Goal: Task Accomplishment & Management: Complete application form

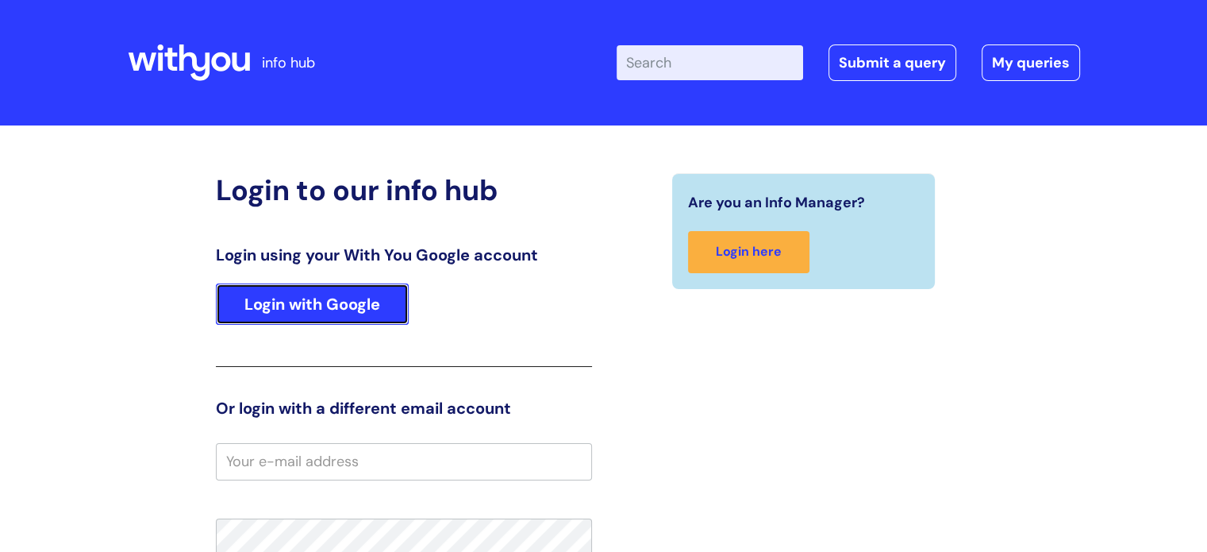
click at [308, 310] on link "Login with Google" at bounding box center [312, 303] width 193 height 41
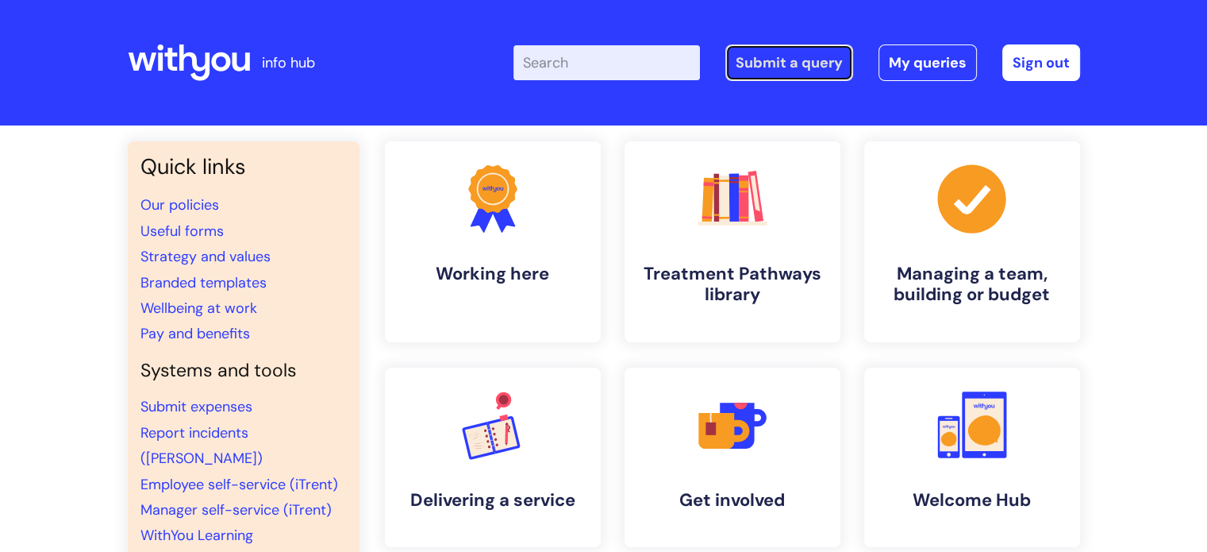
click at [792, 60] on link "Submit a query" at bounding box center [789, 62] width 128 height 37
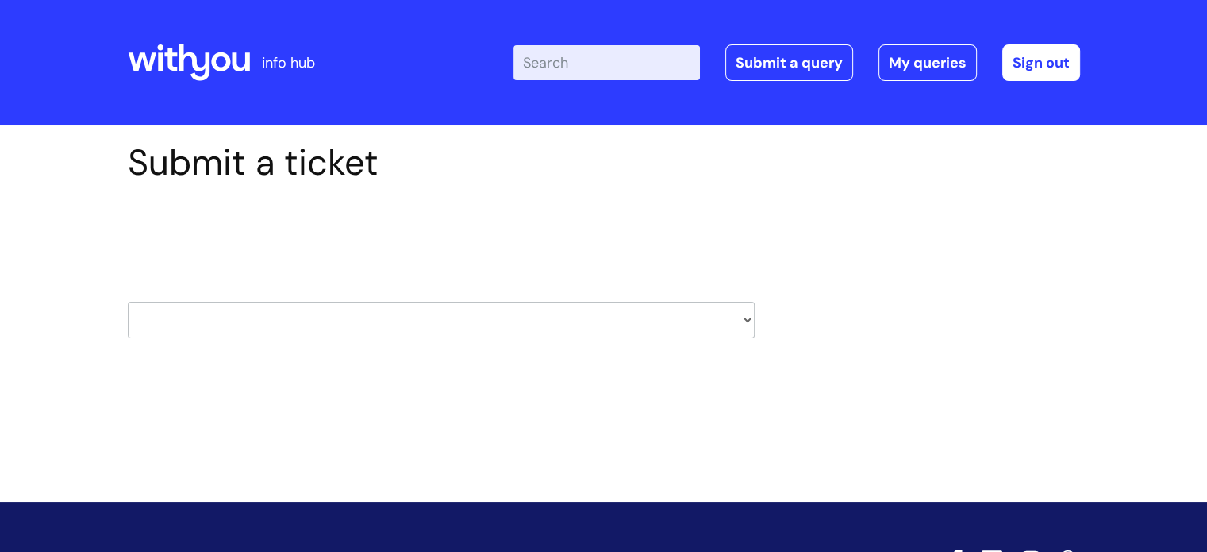
click at [415, 323] on select "HR / People IT and Support Clinical Drug Alerts Finance Accounts Data Support T…" at bounding box center [441, 320] width 627 height 37
select select "hr_/_people"
click at [128, 302] on select "HR / People IT and Support Clinical Drug Alerts Finance Accounts Data Support T…" at bounding box center [441, 320] width 627 height 37
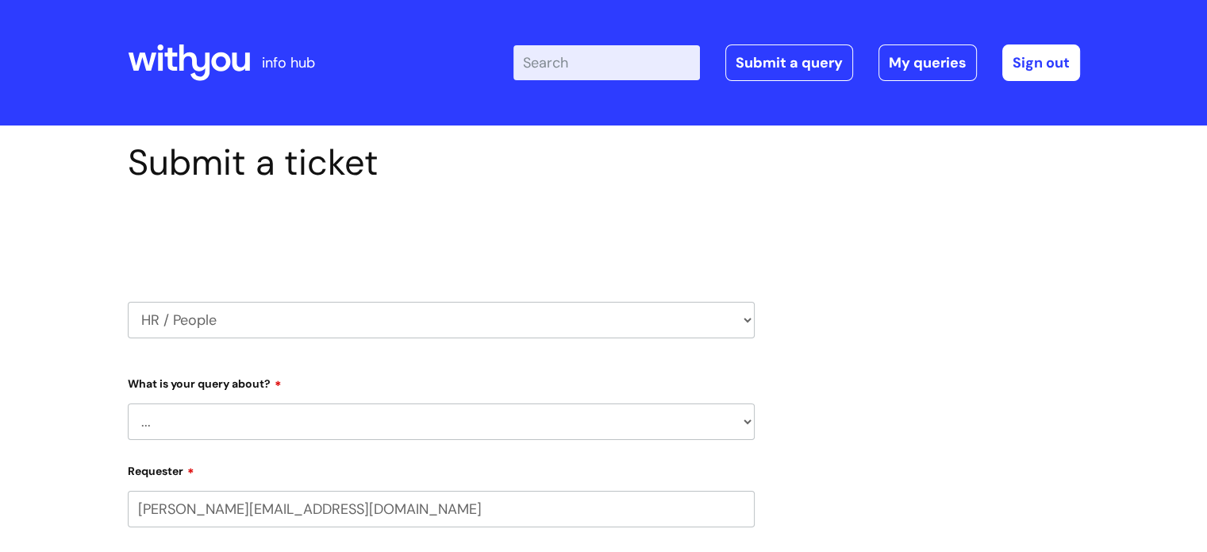
select select "80004286572"
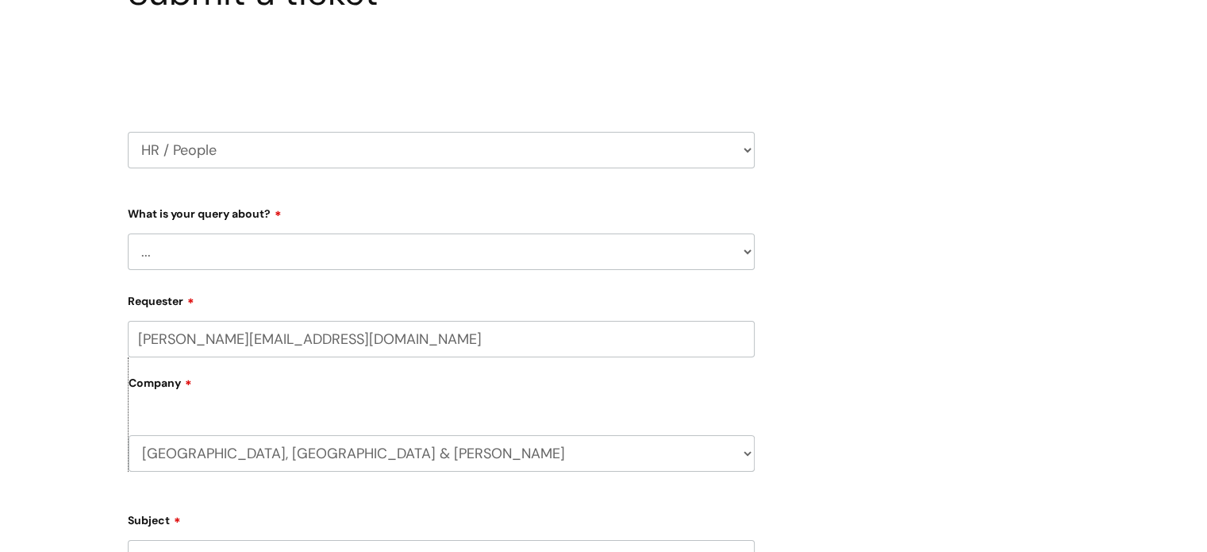
scroll to position [181, 0]
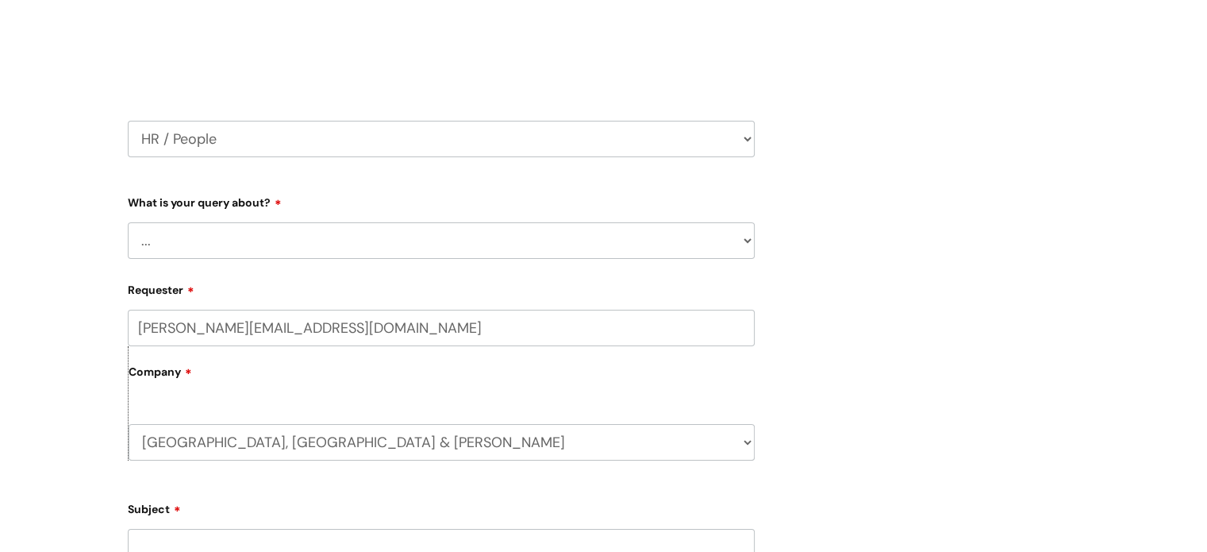
click at [173, 244] on select "... Absence Query Holiday Query Employee change request General HR Query iTrent…" at bounding box center [441, 240] width 627 height 37
select select "Security Watchdog - Onboarding of candidates"
click at [128, 222] on select "... Absence Query Holiday Query Employee change request General HR Query iTrent…" at bounding box center [441, 240] width 627 height 37
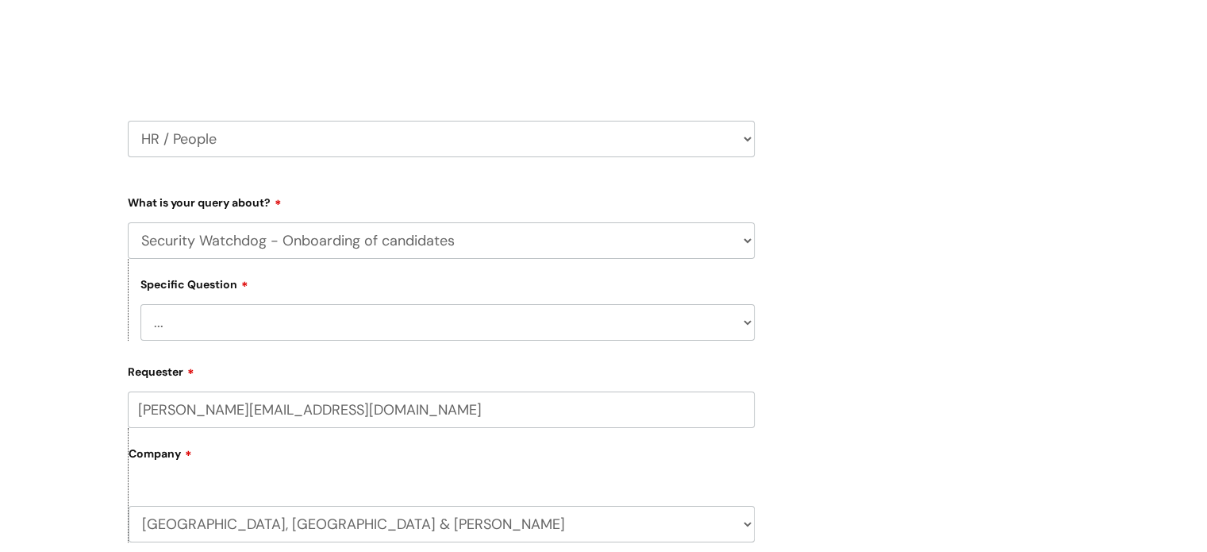
click at [235, 312] on select "... Check the progress of a candidate General onboarding query New contract for…" at bounding box center [447, 322] width 614 height 37
select select "Check the progress of a candidate"
click at [140, 304] on select "... Check the progress of a candidate General onboarding query New contract for…" at bounding box center [447, 322] width 614 height 37
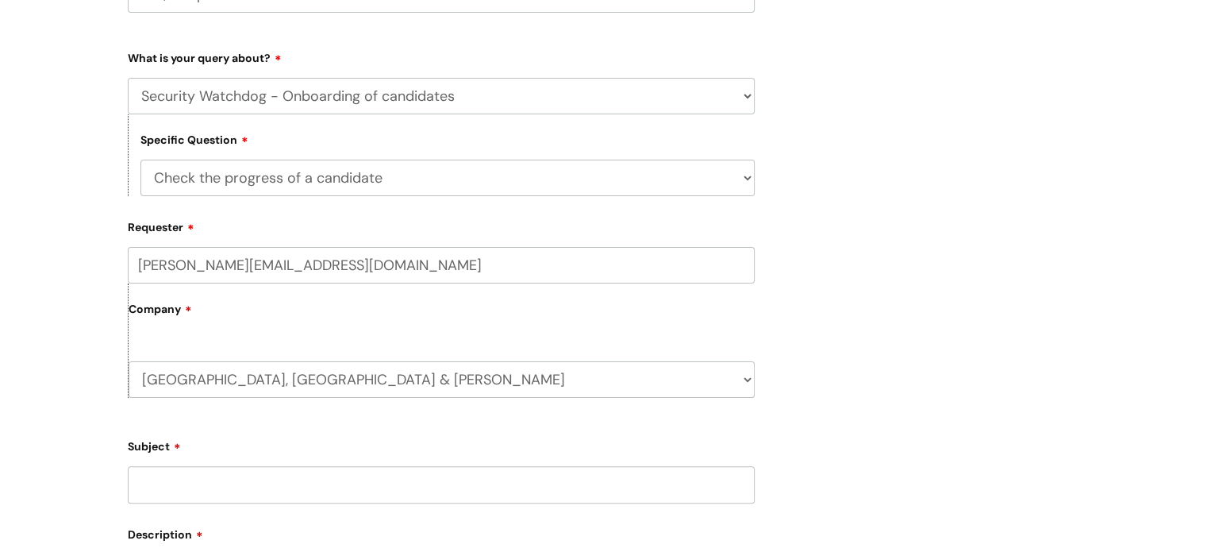
scroll to position [418, 0]
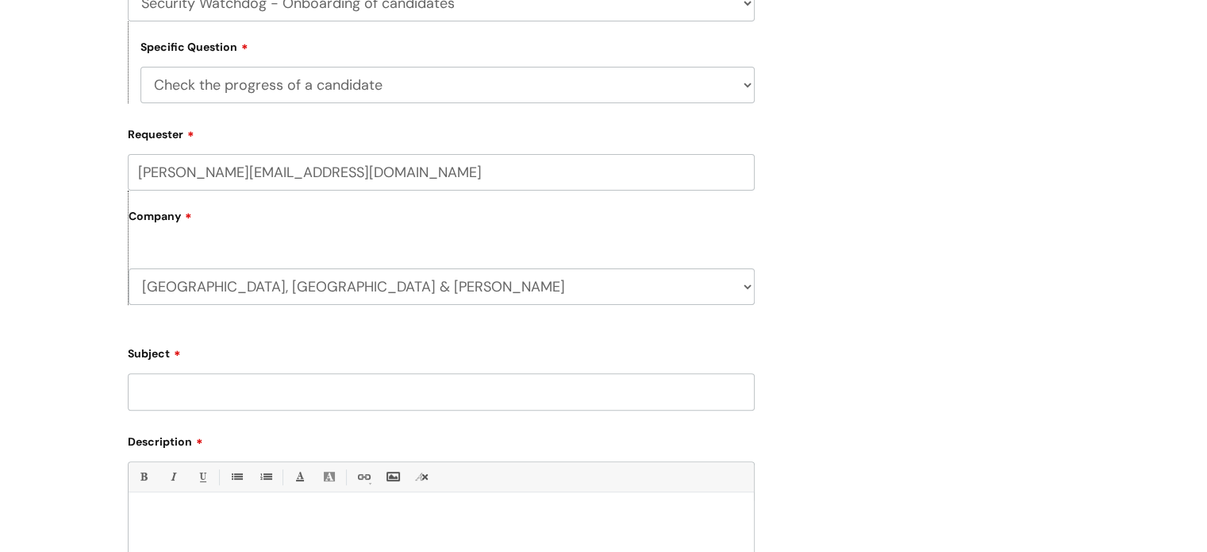
click at [232, 391] on input "Subject" at bounding box center [441, 391] width 627 height 37
click at [252, 394] on input "Subject" at bounding box center [441, 391] width 627 height 37
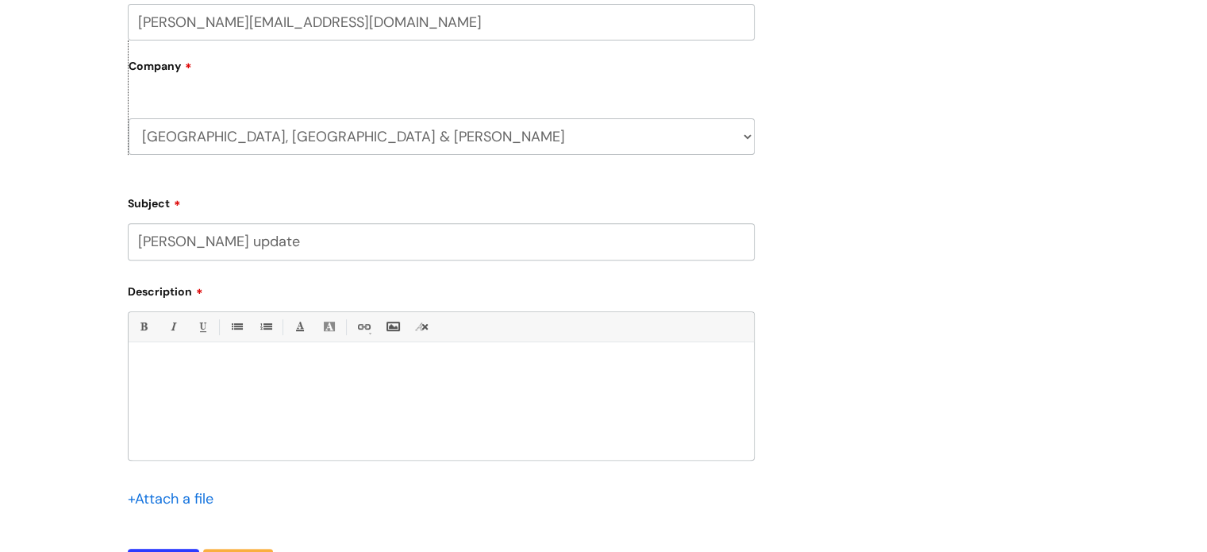
scroll to position [578, 0]
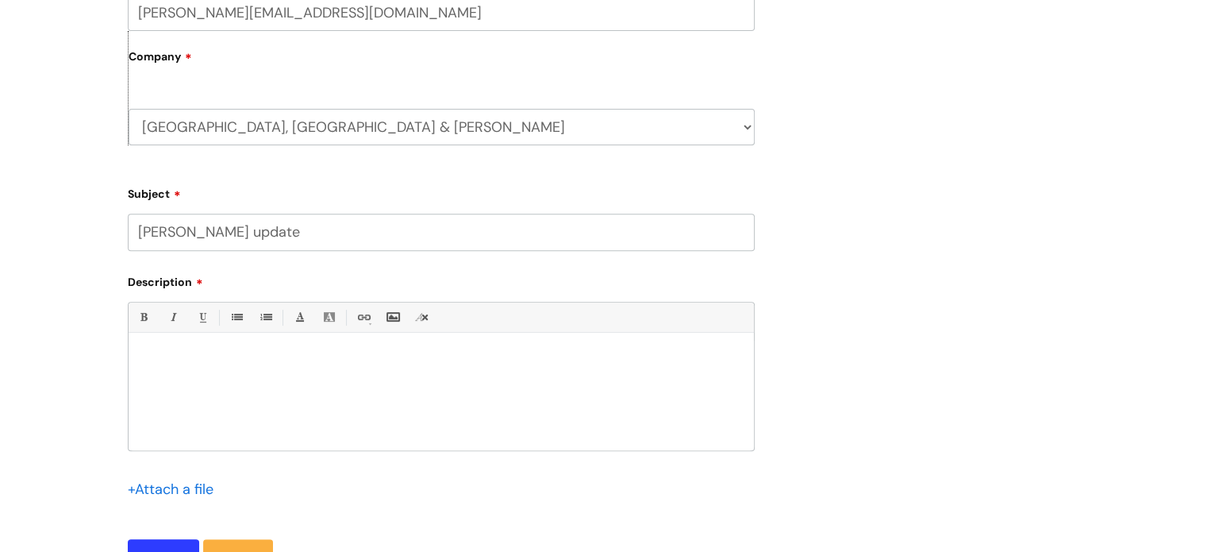
type input "Jess Calka update"
click at [237, 364] on p at bounding box center [441, 359] width 602 height 14
click at [385, 393] on p "I've been checking our staffing / recruitment sheet and I've seen the name" at bounding box center [441, 388] width 602 height 14
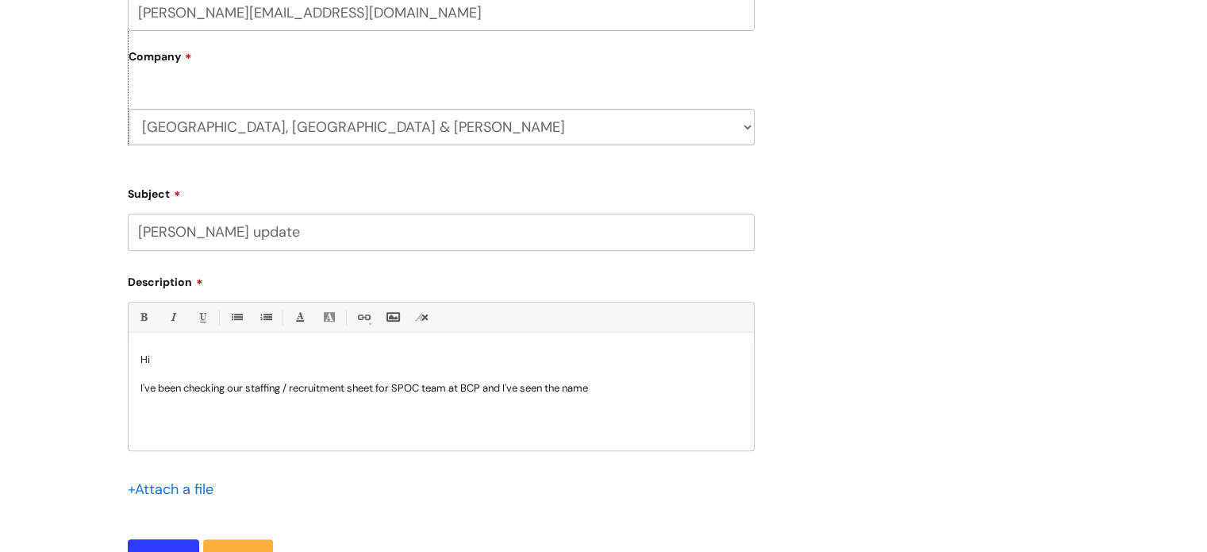
click at [401, 387] on p "I've been checking our staffing / recruitment sheet for SPOC team at BCP and I'…" at bounding box center [441, 388] width 602 height 14
click at [632, 387] on p "I've been checking our staffing / recruitment sheet for the SPOC team at BCP an…" at bounding box center [441, 388] width 602 height 14
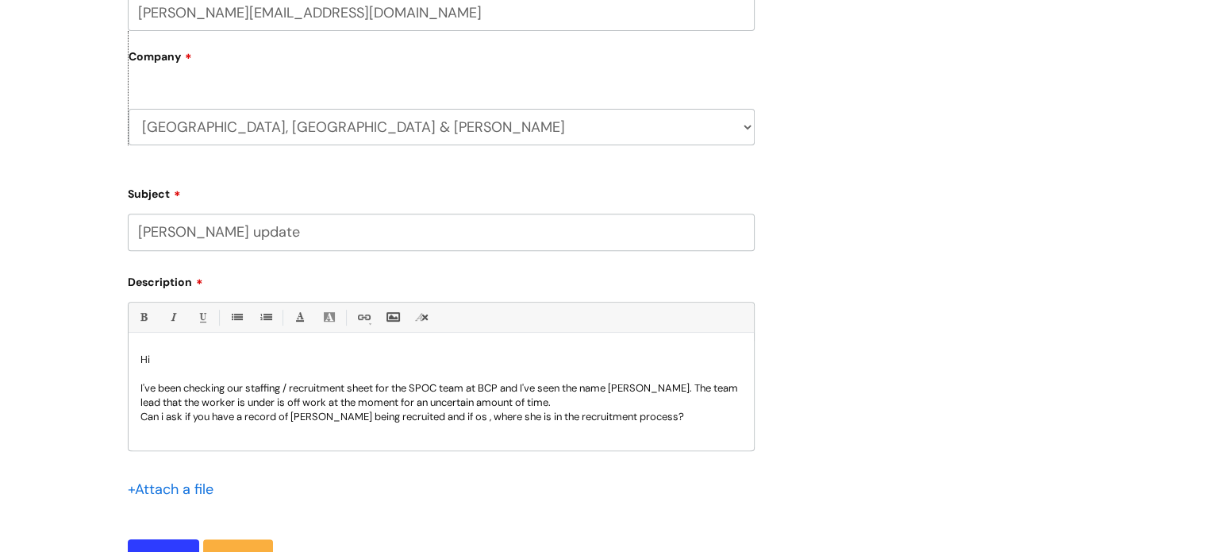
click at [645, 418] on p "Can i ask if you have a record of Jess being recruited and if os , where she is…" at bounding box center [441, 417] width 602 height 14
click at [679, 393] on p "I've been checking our staffing / recruitment sheet for the SPOC team at BCP an…" at bounding box center [441, 395] width 602 height 29
click at [433, 421] on p "Can i ask if you have a record of Jess being recruited and if os , where she is…" at bounding box center [441, 417] width 602 height 14
click at [392, 418] on p "Can i ask if you have a record of Jess being recruited and if so , where she is…" at bounding box center [441, 417] width 602 height 14
click at [211, 237] on input "Jess Calka update" at bounding box center [441, 232] width 627 height 37
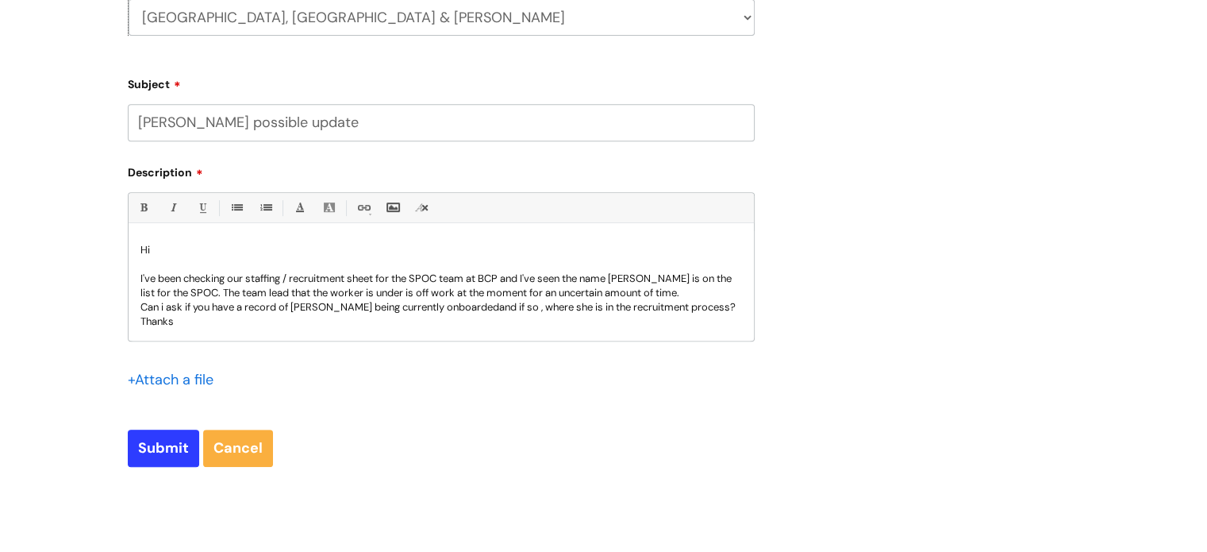
scroll to position [689, 0]
type input "Jess Calka possible update"
click at [167, 445] on input "Submit" at bounding box center [163, 446] width 71 height 37
type input "Please Wait..."
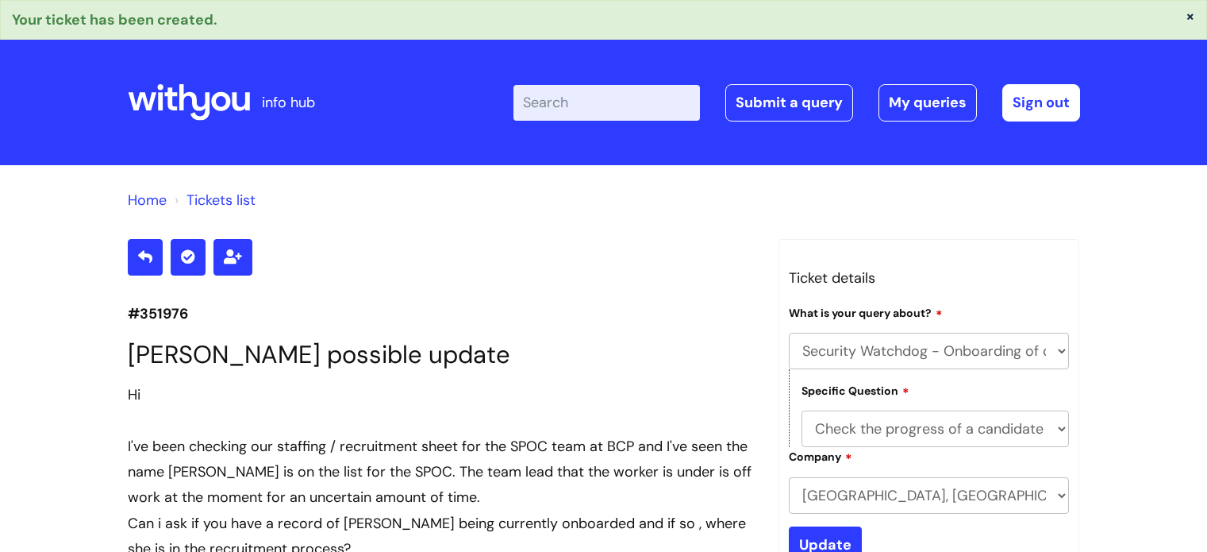
select select "Security Watchdog - Onboarding of candidates"
select select "Check the progress of a candidate"
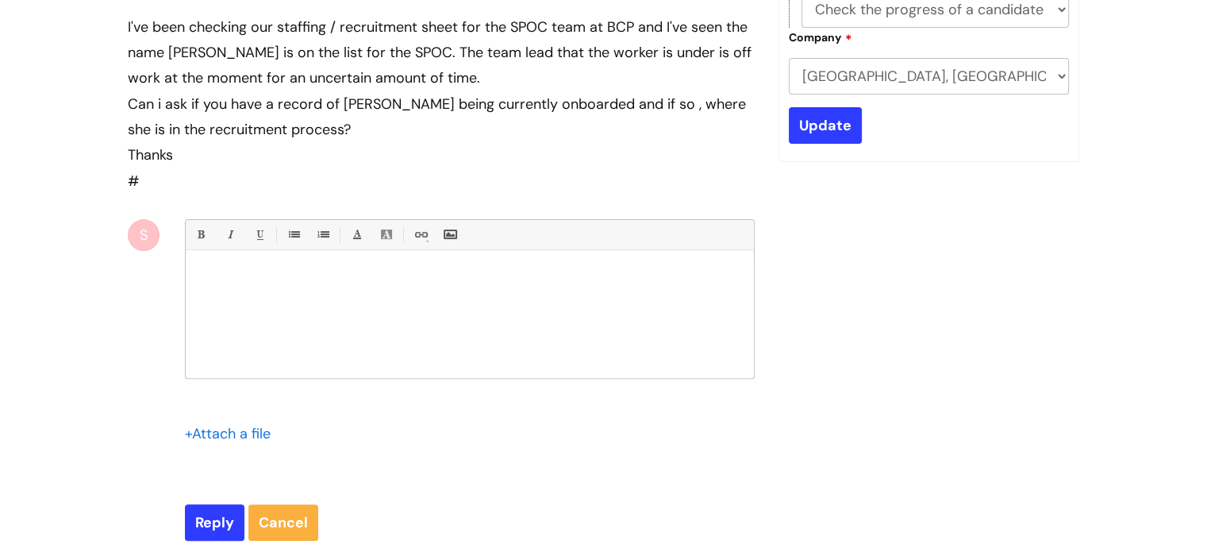
scroll to position [419, 0]
